Goal: Information Seeking & Learning: Check status

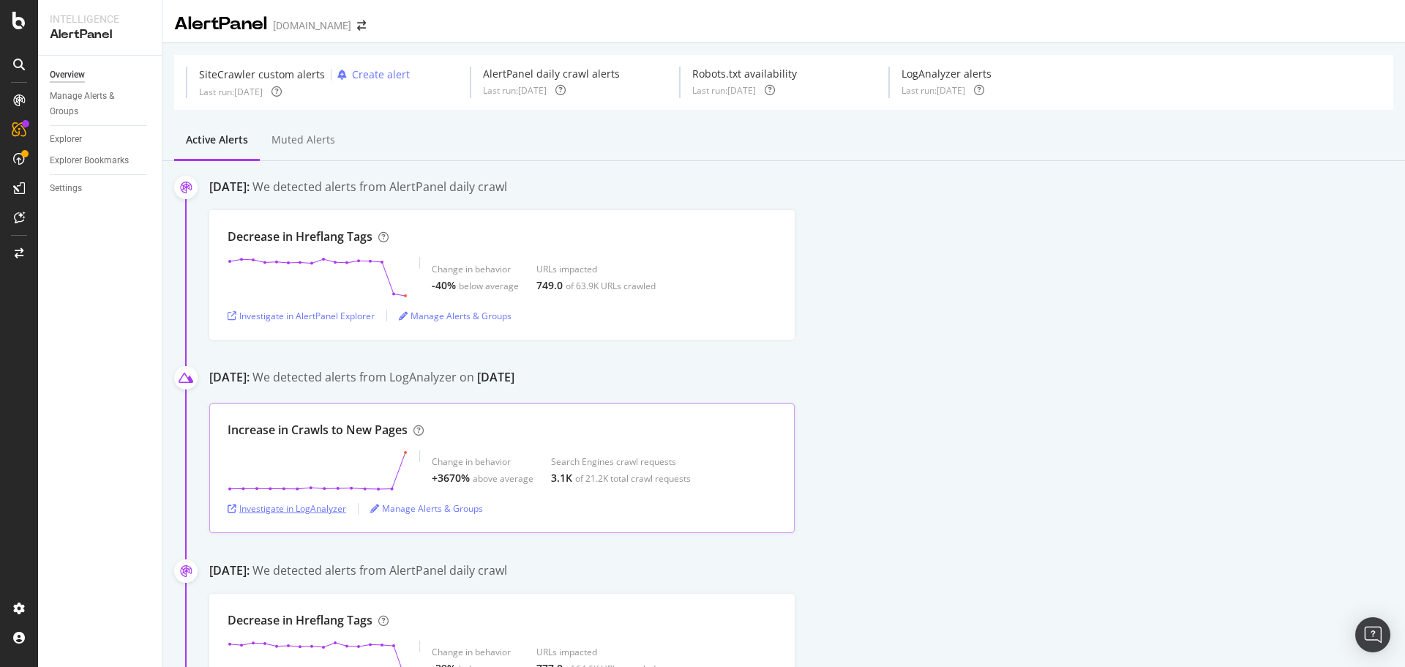
click at [294, 507] on div "Investigate in LogAnalyzer" at bounding box center [287, 508] width 119 height 12
